Goal: Task Accomplishment & Management: Complete application form

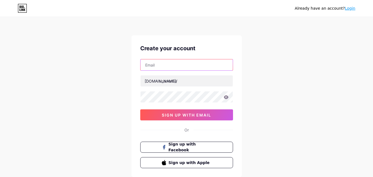
click at [199, 64] on input "text" at bounding box center [187, 64] width 92 height 11
type input "[EMAIL_ADDRESS][DOMAIN_NAME]"
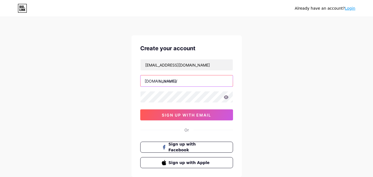
click at [193, 81] on input "text" at bounding box center [187, 80] width 92 height 11
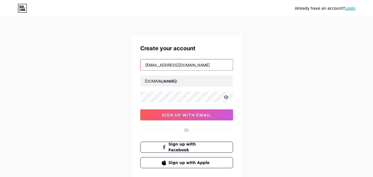
click at [160, 67] on input "[EMAIL_ADDRESS][DOMAIN_NAME]" at bounding box center [187, 64] width 92 height 11
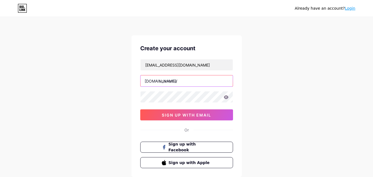
click at [178, 79] on input "text" at bounding box center [187, 80] width 92 height 11
paste input "kathleenclarkus"
type input "kathleenclarkus"
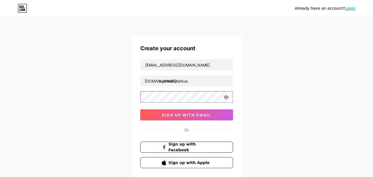
click at [181, 104] on div "[EMAIL_ADDRESS][DOMAIN_NAME] [DOMAIN_NAME]/ kathleenclarkus 0cAFcWeA7HtRSQ0udWD…" at bounding box center [186, 89] width 93 height 61
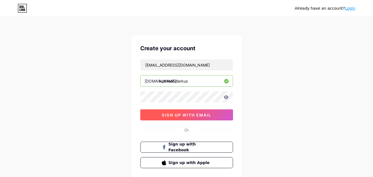
click at [199, 112] on button "sign up with email" at bounding box center [186, 114] width 93 height 11
